Goal: Information Seeking & Learning: Learn about a topic

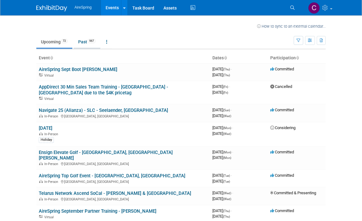
click at [82, 41] on link "Past 967" at bounding box center [87, 42] width 27 height 12
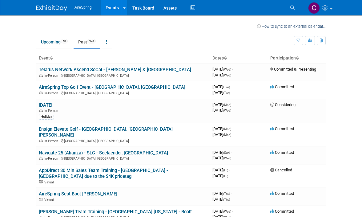
click at [101, 15] on link "Events" at bounding box center [112, 7] width 22 height 15
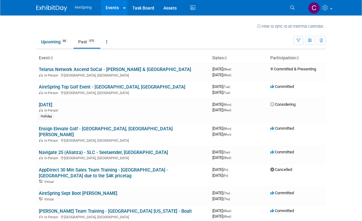
scroll to position [171, 0]
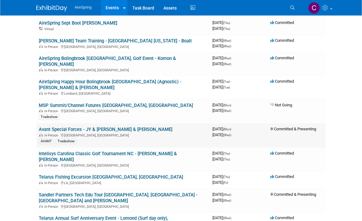
click at [76, 127] on link "Avant Special Forces - JY & [PERSON_NAME] & [PERSON_NAME]" at bounding box center [106, 130] width 134 height 6
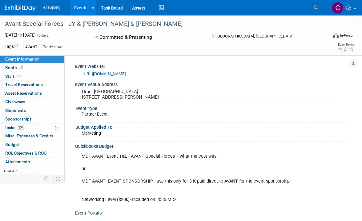
click at [32, 75] on link "3 Staff 3" at bounding box center [32, 76] width 64 height 8
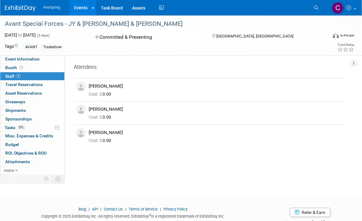
click at [10, 196] on body "AireSpring Events Recently Viewed Events: Avant Special Forces - JY & Beavers &…" at bounding box center [181, 110] width 362 height 221
click at [13, 200] on div at bounding box center [181, 203] width 362 height 8
click at [27, 119] on span "Sponsorships 0" at bounding box center [18, 119] width 26 height 5
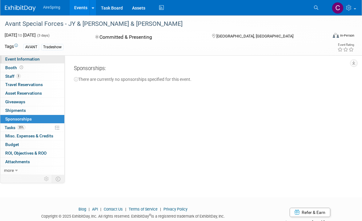
click at [17, 58] on span "Event Information" at bounding box center [22, 59] width 34 height 5
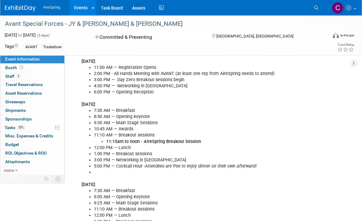
scroll to position [185, 0]
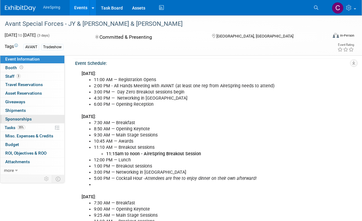
click at [13, 118] on span "Sponsorships 0" at bounding box center [18, 119] width 26 height 5
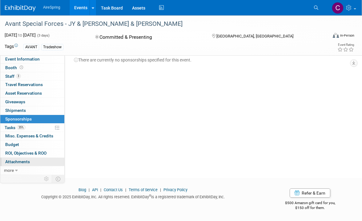
scroll to position [0, 0]
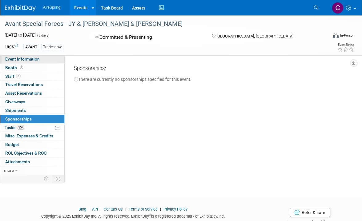
click at [12, 57] on span "Event Information" at bounding box center [22, 59] width 34 height 5
